Goal: Transaction & Acquisition: Purchase product/service

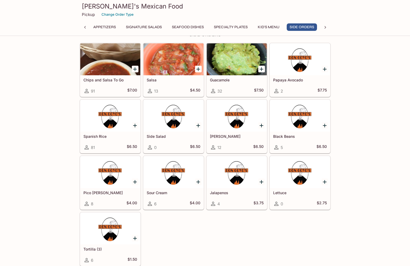
scroll to position [846, 0]
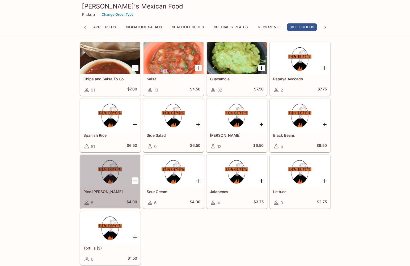
click at [115, 178] on div at bounding box center [110, 171] width 60 height 32
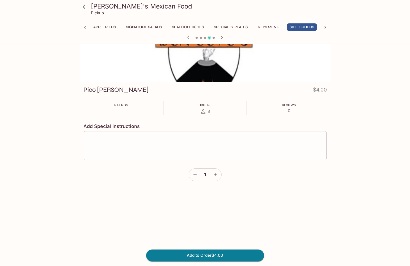
scroll to position [46, 0]
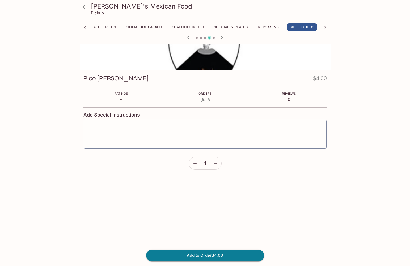
click at [215, 164] on icon "button" at bounding box center [215, 163] width 5 height 5
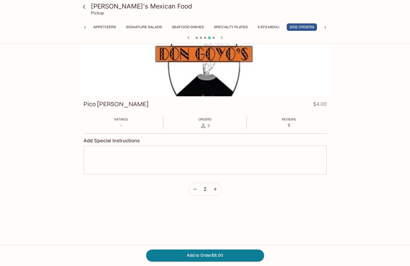
scroll to position [18, 0]
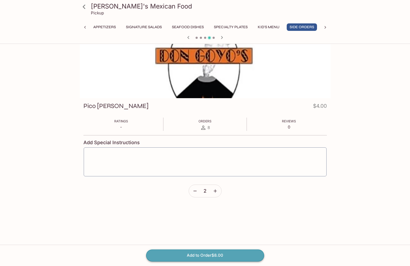
click at [224, 256] on button "Add to Order $8.00" at bounding box center [205, 255] width 118 height 12
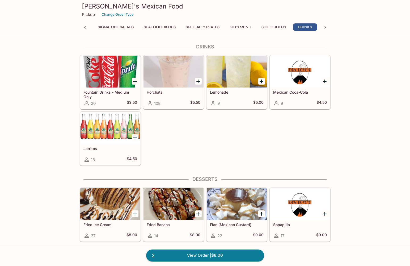
scroll to position [1080, 0]
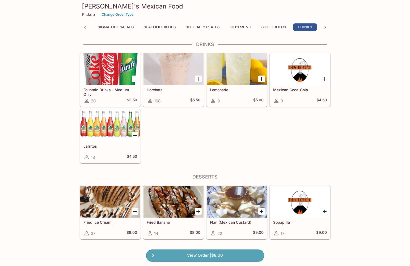
click at [207, 255] on link "2 View Order | $8.00" at bounding box center [205, 255] width 118 height 12
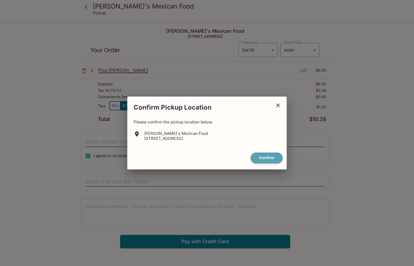
click at [268, 156] on button "Confirm" at bounding box center [267, 158] width 32 height 10
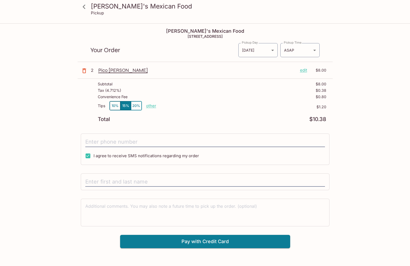
click at [153, 105] on p "other" at bounding box center [151, 105] width 10 height 5
click at [115, 106] on button "10%" at bounding box center [115, 105] width 11 height 9
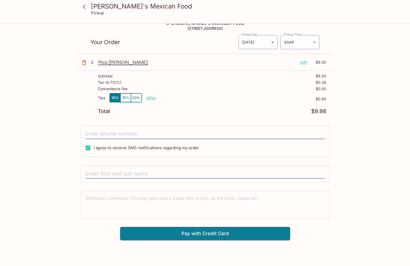
scroll to position [24, 0]
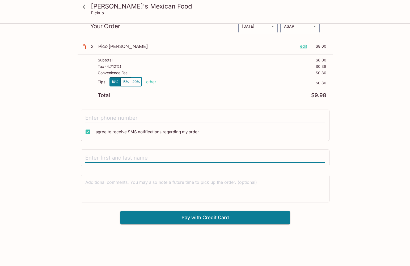
click at [95, 158] on input "text" at bounding box center [205, 158] width 240 height 10
type input "[PERSON_NAME]"
click at [188, 195] on textarea at bounding box center [205, 188] width 240 height 18
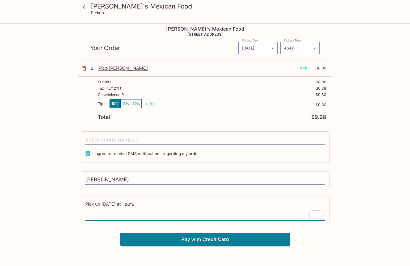
scroll to position [0, 0]
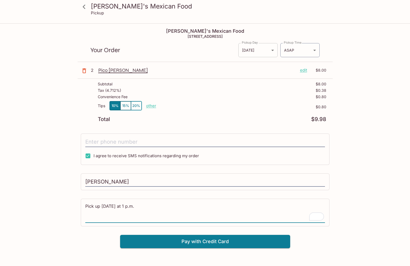
type textarea "Pick up [DATE] at 1 p.m."
click at [257, 52] on body "[PERSON_NAME]'s Mexican Food Pickup [PERSON_NAME]'s Mexican Food [STREET_ADDRES…" at bounding box center [207, 157] width 414 height 266
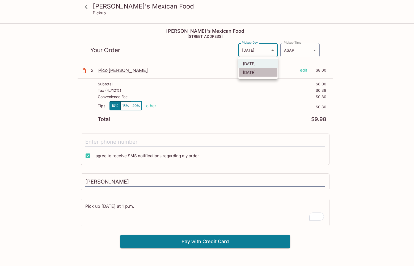
click at [256, 71] on li "[DATE]" at bounding box center [258, 72] width 39 height 9
type input "[DATE]"
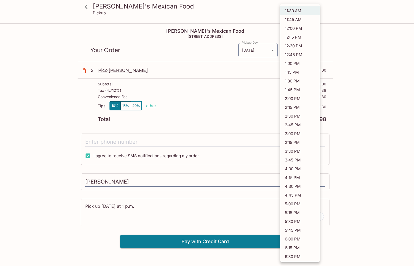
click at [314, 52] on body "[PERSON_NAME]'s Mexican Food Pickup [PERSON_NAME]'s Mexican Food [STREET_ADDRES…" at bounding box center [207, 157] width 414 height 266
drag, startPoint x: 302, startPoint y: 63, endPoint x: 281, endPoint y: 66, distance: 21.8
click at [302, 63] on li "1:00 PM" at bounding box center [300, 63] width 39 height 9
type input "[DATE]T23:00:00.000000Z"
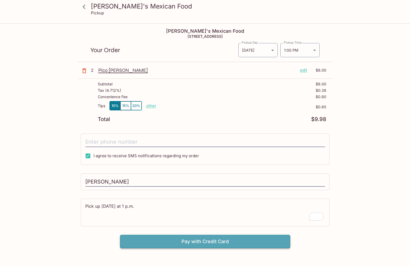
click at [186, 239] on button "Pay with Credit Card" at bounding box center [205, 241] width 170 height 13
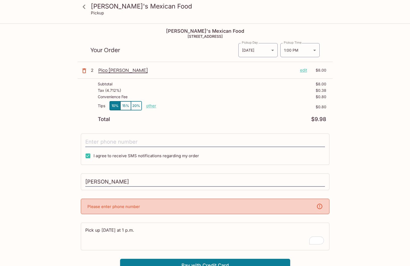
click at [180, 209] on div "Please enter phone number" at bounding box center [205, 206] width 249 height 15
click at [179, 206] on div "Please enter phone number" at bounding box center [205, 206] width 249 height 15
click at [145, 207] on div "Please enter phone number" at bounding box center [205, 206] width 249 height 15
click at [318, 207] on icon at bounding box center [320, 206] width 6 height 6
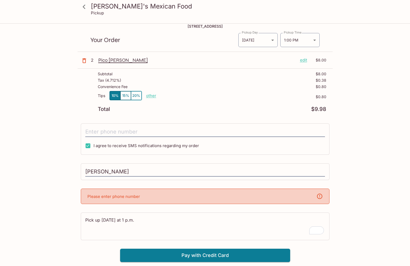
scroll to position [24, 0]
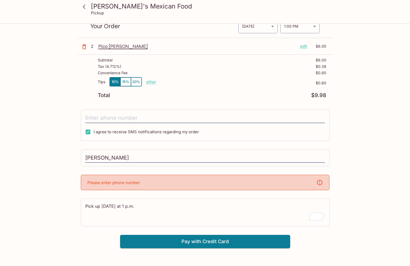
click at [110, 184] on p "Please enter phone number" at bounding box center [114, 182] width 53 height 5
click at [319, 183] on icon at bounding box center [320, 182] width 6 height 6
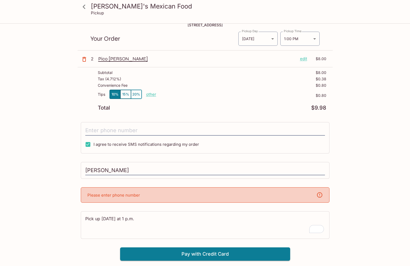
scroll to position [0, 0]
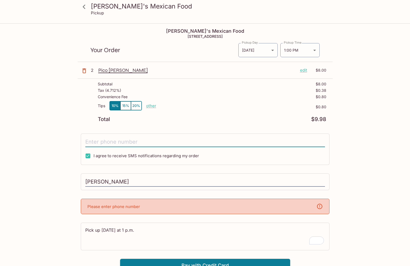
click at [122, 142] on input "tel" at bounding box center [205, 142] width 240 height 10
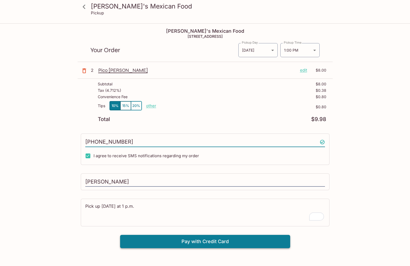
type input "[PHONE_NUMBER]"
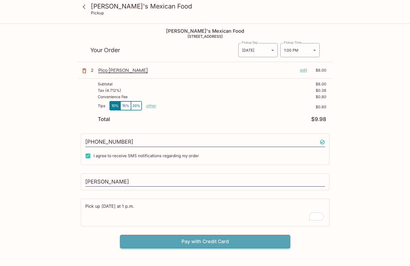
click at [180, 242] on button "Pay with Credit Card" at bounding box center [205, 241] width 170 height 13
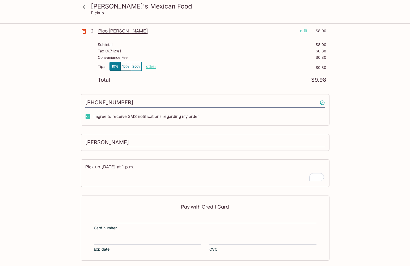
scroll to position [62, 0]
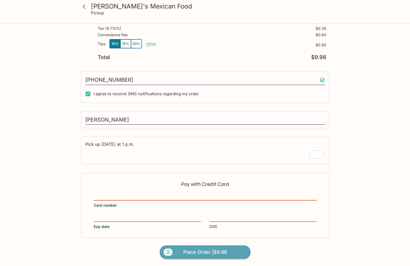
click at [221, 255] on span "Place Order | $9.98" at bounding box center [206, 252] width 44 height 9
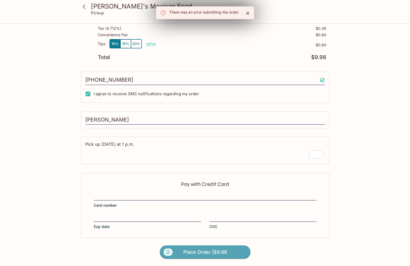
click at [193, 253] on span "Place Order | $9.98" at bounding box center [206, 252] width 44 height 9
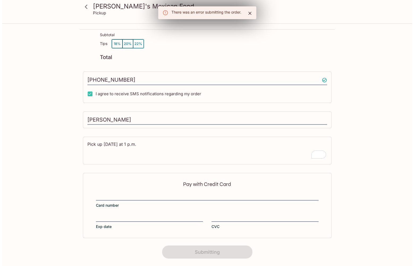
scroll to position [0, 0]
